Goal: Task Accomplishment & Management: Manage account settings

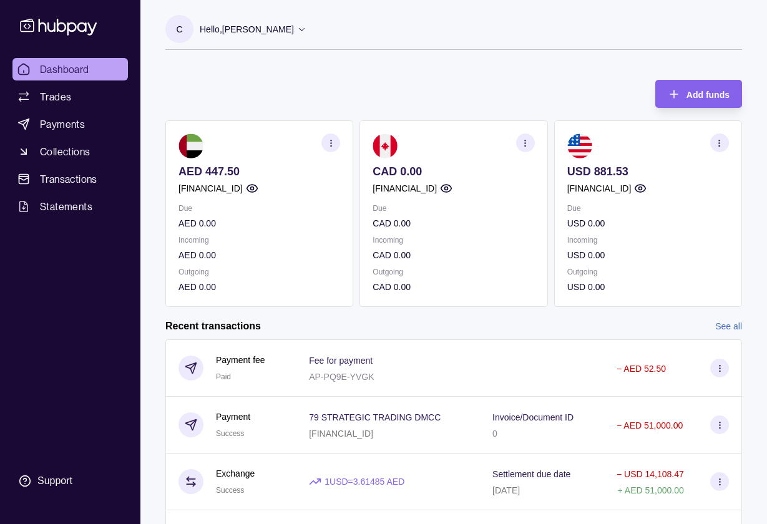
click at [725, 147] on section "button" at bounding box center [719, 143] width 19 height 19
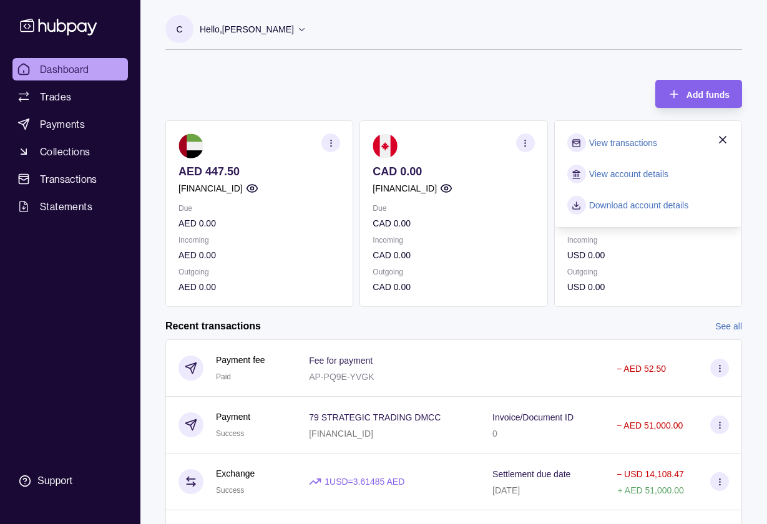
click at [632, 140] on link "View transactions" at bounding box center [623, 143] width 68 height 14
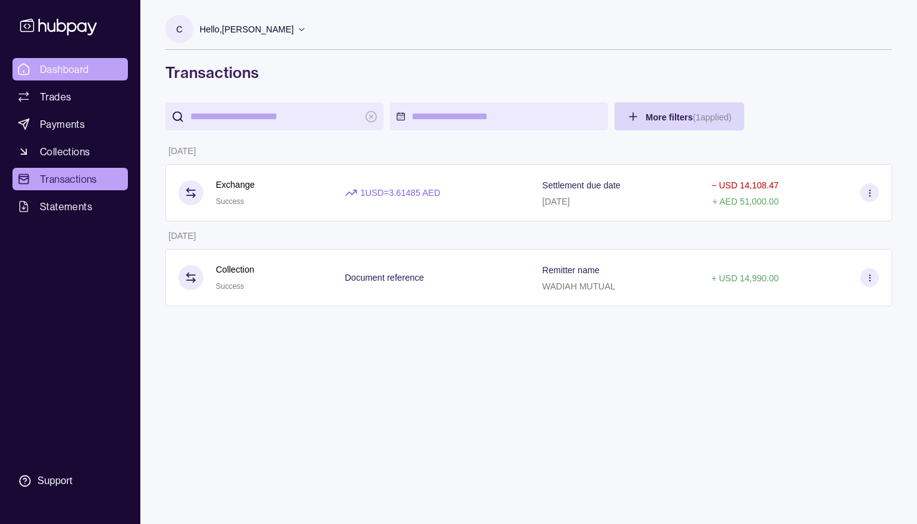
click at [82, 67] on span "Dashboard" at bounding box center [64, 69] width 49 height 15
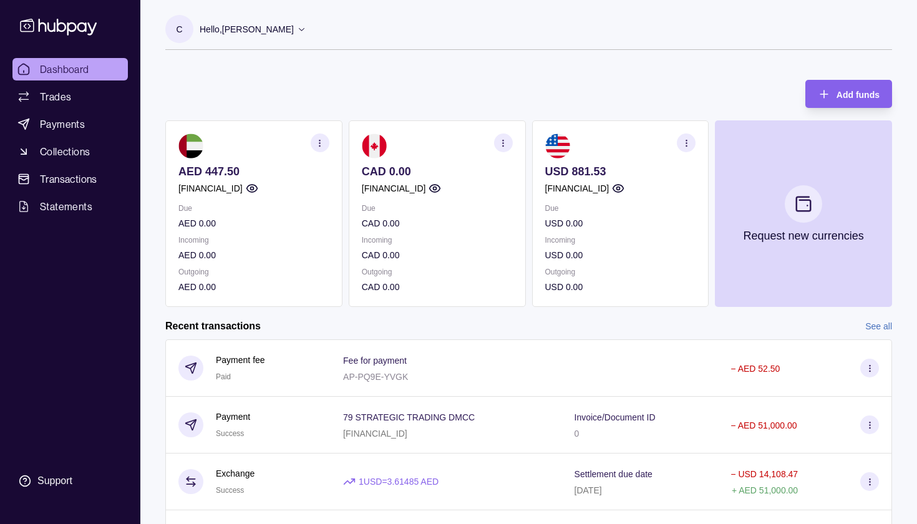
click at [685, 139] on icon "button" at bounding box center [686, 143] width 9 height 9
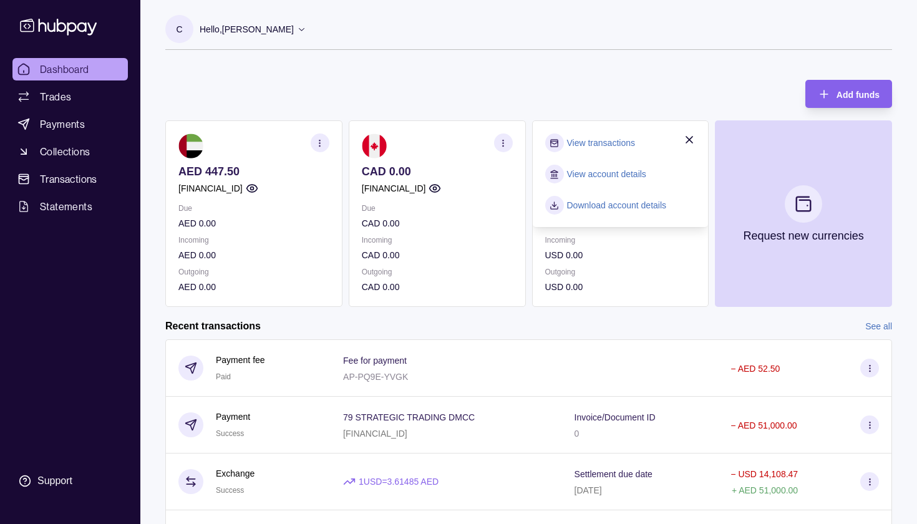
click at [603, 172] on link "View account details" at bounding box center [606, 174] width 79 height 14
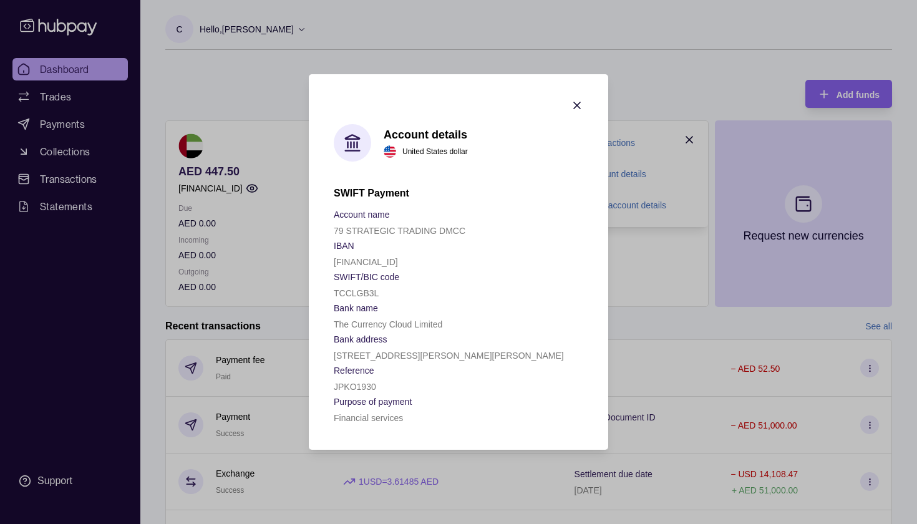
click at [582, 102] on icon "button" at bounding box center [577, 105] width 12 height 12
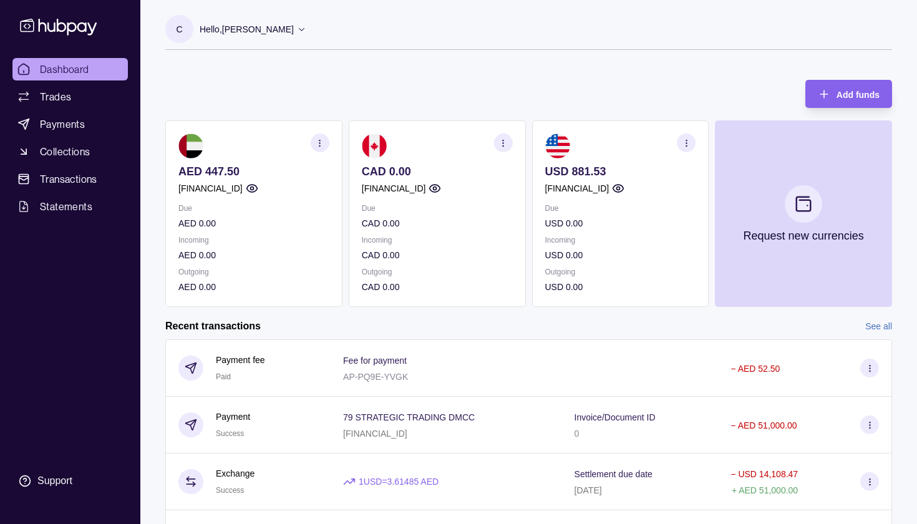
click at [325, 140] on icon "button" at bounding box center [319, 143] width 9 height 9
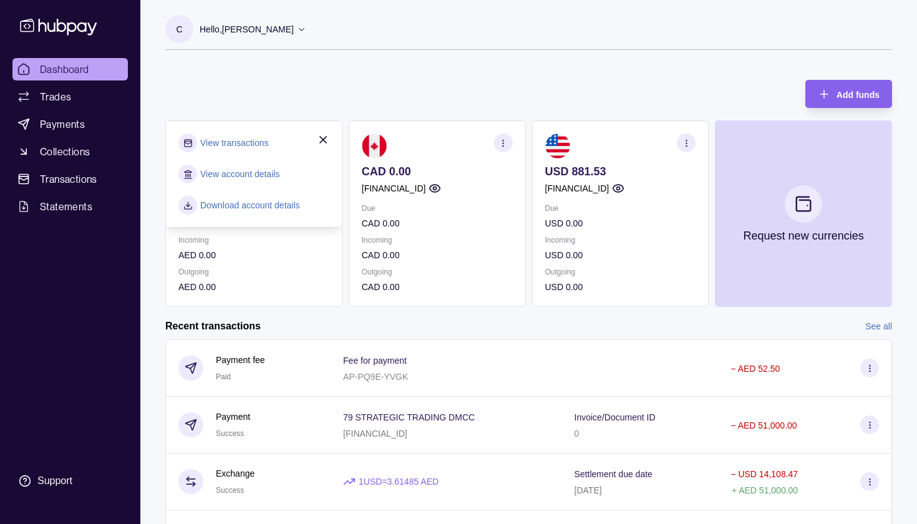
click at [258, 174] on link "View account details" at bounding box center [239, 174] width 79 height 14
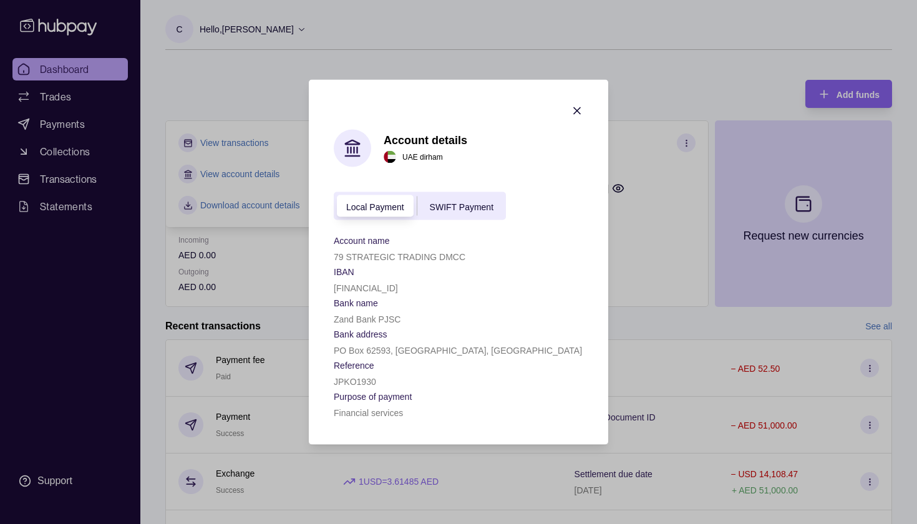
click at [481, 212] on div "SWIFT Payment" at bounding box center [462, 205] width 89 height 15
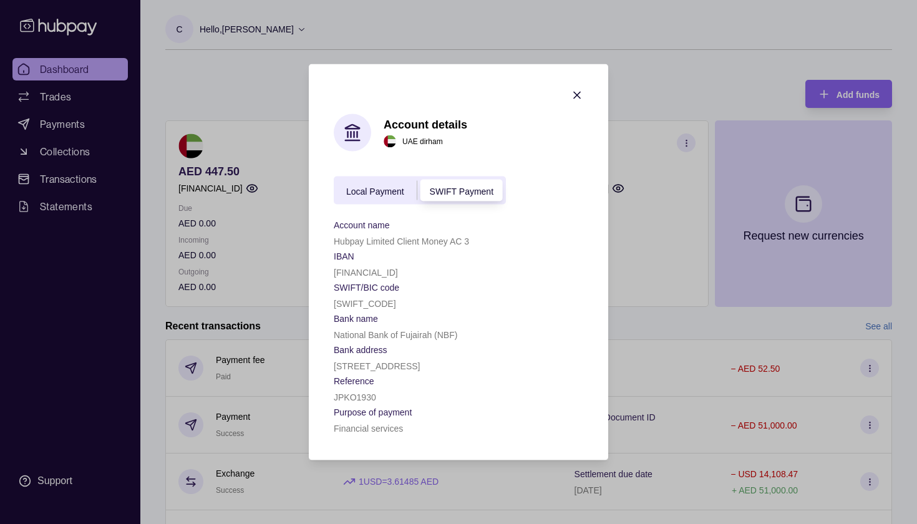
click at [366, 189] on span "Local Payment" at bounding box center [375, 191] width 58 height 10
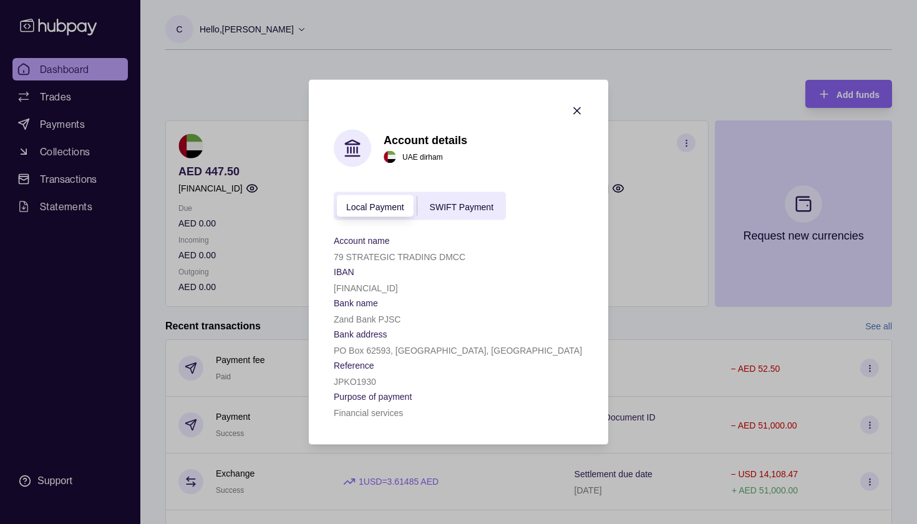
click at [458, 205] on span "SWIFT Payment" at bounding box center [462, 207] width 64 height 10
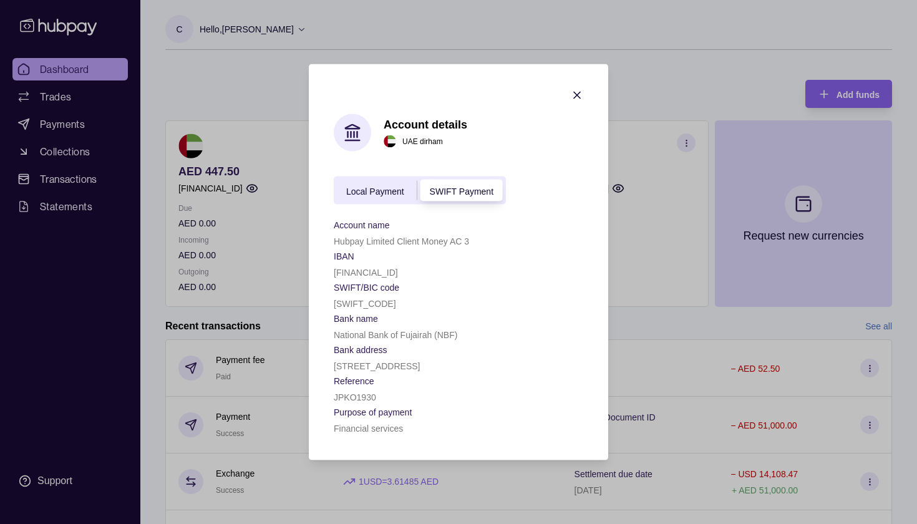
click at [384, 194] on span "Local Payment" at bounding box center [375, 191] width 58 height 10
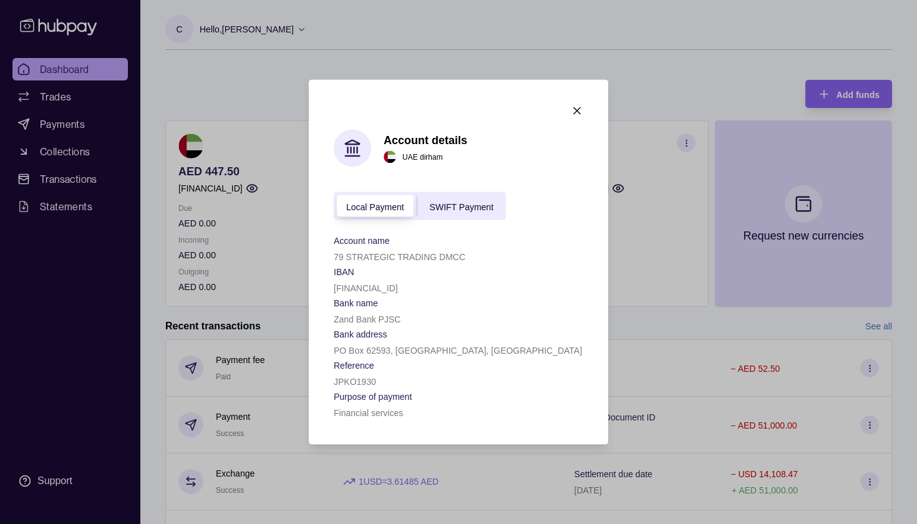
click at [579, 113] on icon "button" at bounding box center [577, 111] width 12 height 12
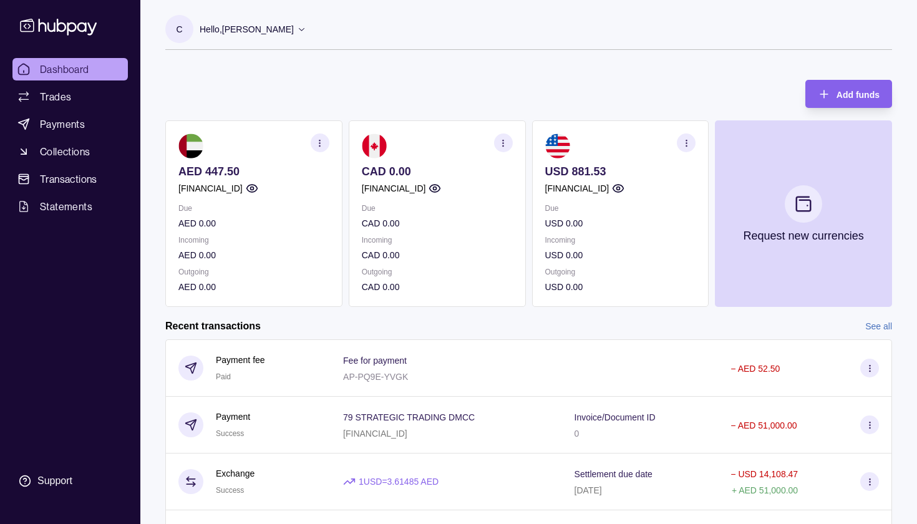
click at [681, 145] on section "button" at bounding box center [686, 143] width 19 height 19
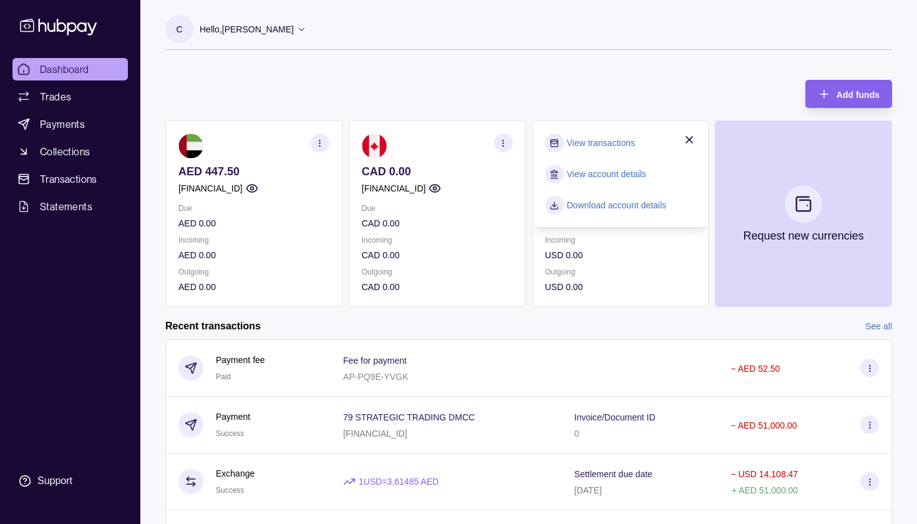
click at [639, 173] on link "View account details" at bounding box center [606, 174] width 79 height 14
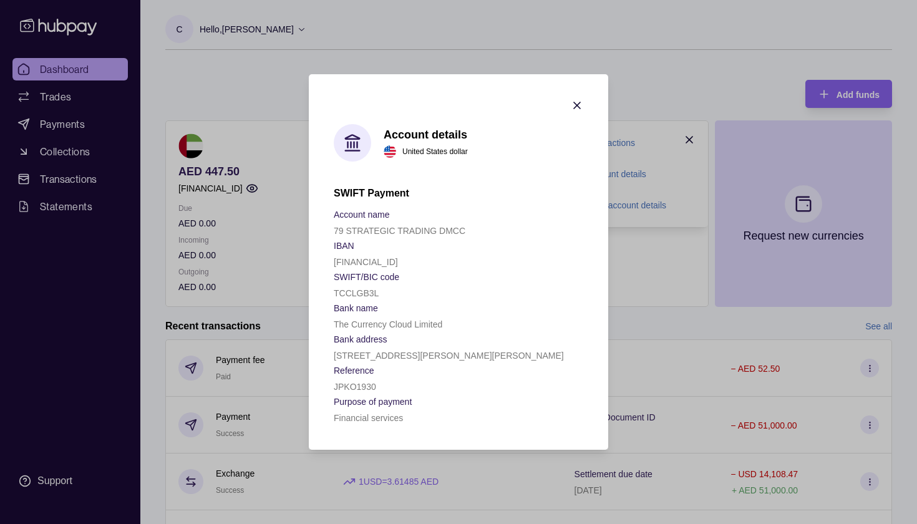
click at [580, 107] on icon "button" at bounding box center [577, 105] width 12 height 12
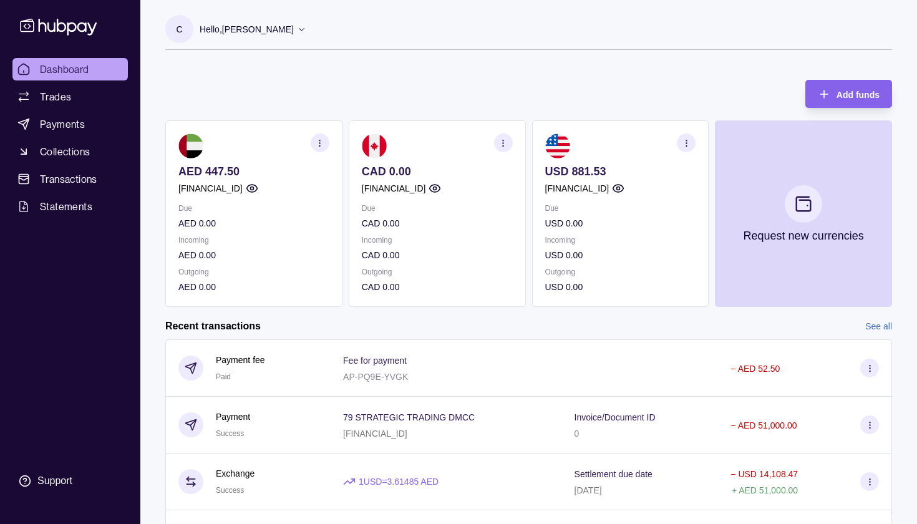
click at [280, 24] on p "Hello, [PERSON_NAME]" at bounding box center [247, 29] width 94 height 14
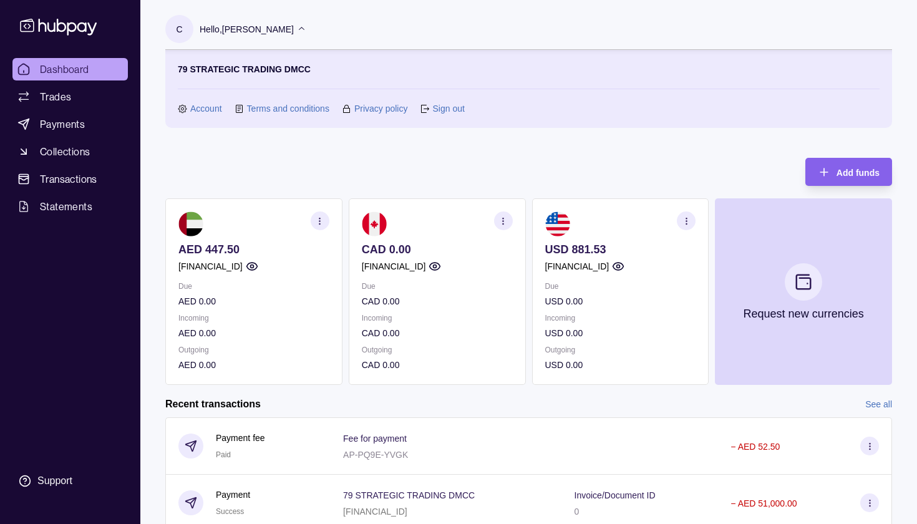
click at [457, 105] on link "Sign out" at bounding box center [448, 109] width 32 height 14
